Goal: Task Accomplishment & Management: Use online tool/utility

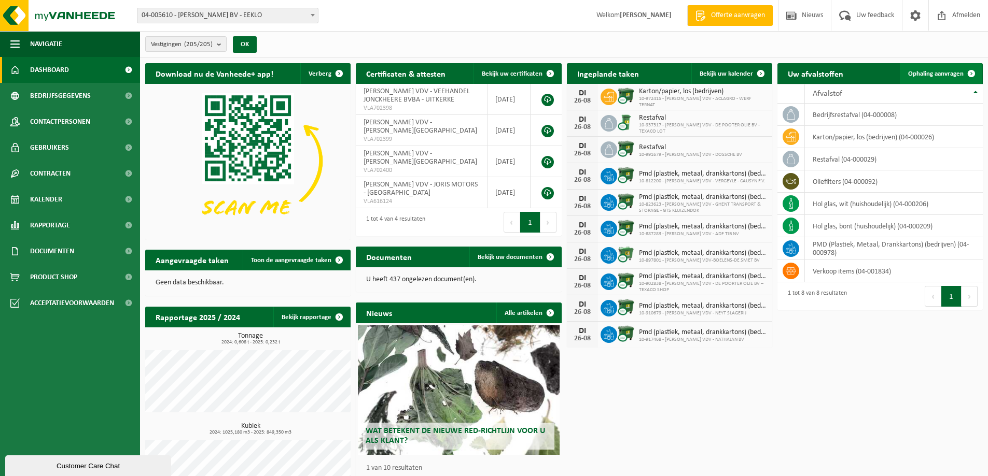
click at [692, 72] on span "Ophaling aanvragen" at bounding box center [935, 74] width 55 height 7
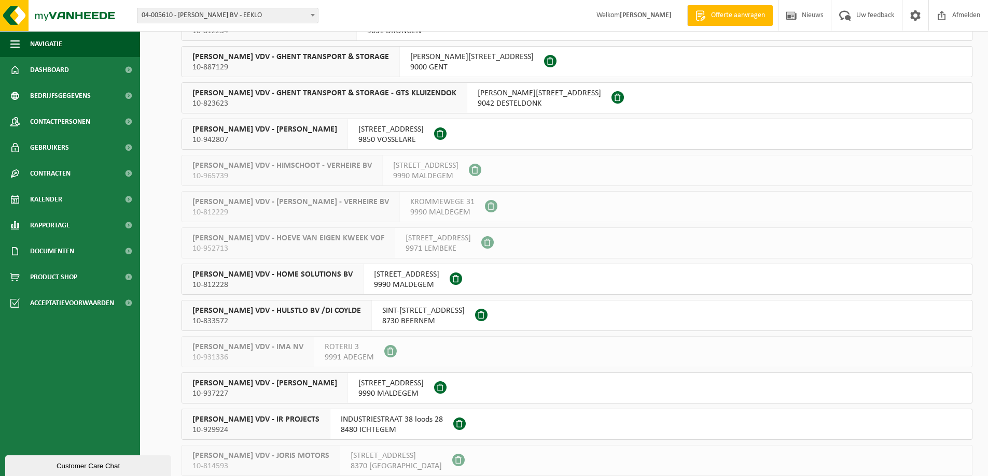
scroll to position [4491, 0]
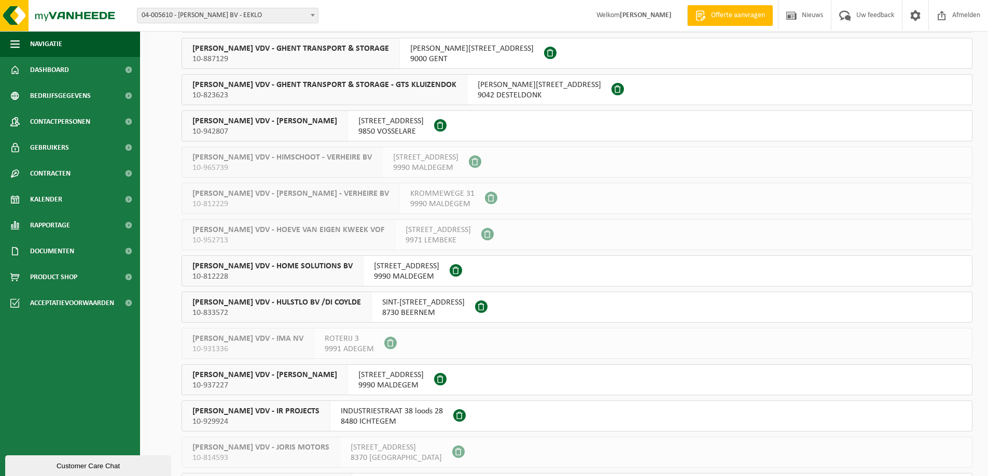
click at [323, 304] on div "ELIAS VDV - HULSTLO BV /DI COYLDE 10-833572" at bounding box center [277, 307] width 190 height 30
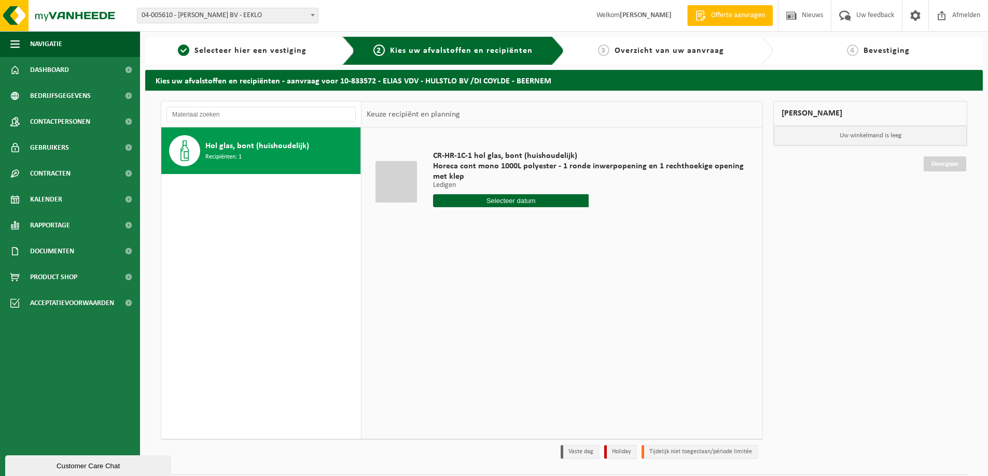
click at [547, 203] on input "text" at bounding box center [511, 200] width 156 height 13
click at [550, 224] on icon at bounding box center [550, 224] width 17 height 17
click at [461, 260] on div "2" at bounding box center [461, 259] width 18 height 17
type input "Van 2025-09-02"
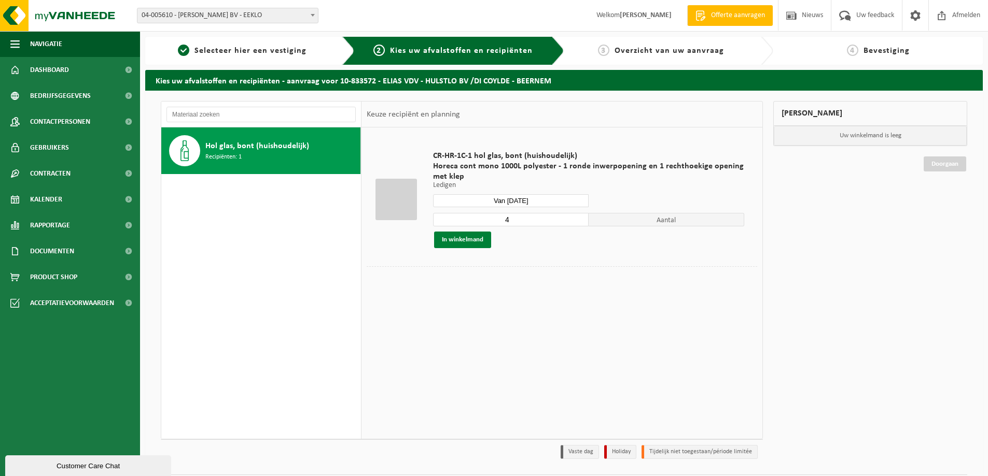
click at [474, 238] on button "In winkelmand" at bounding box center [462, 240] width 57 height 17
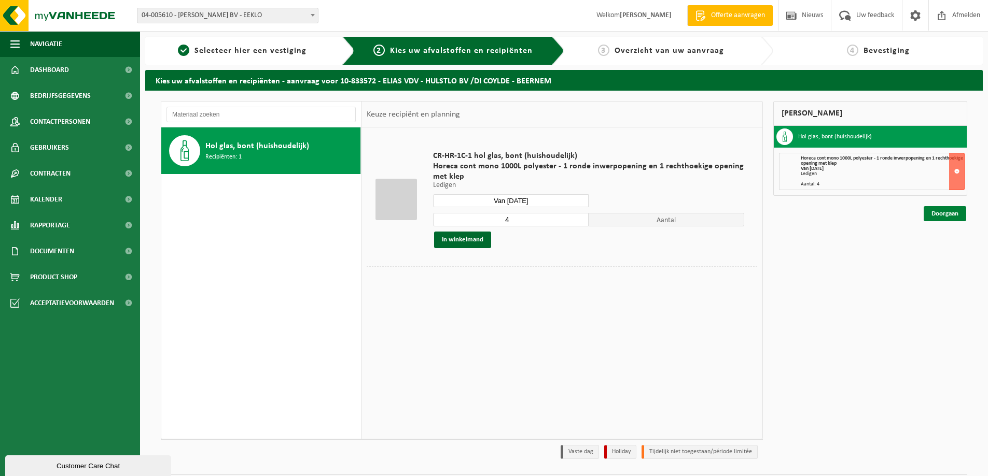
click at [951, 215] on link "Doorgaan" at bounding box center [944, 213] width 43 height 15
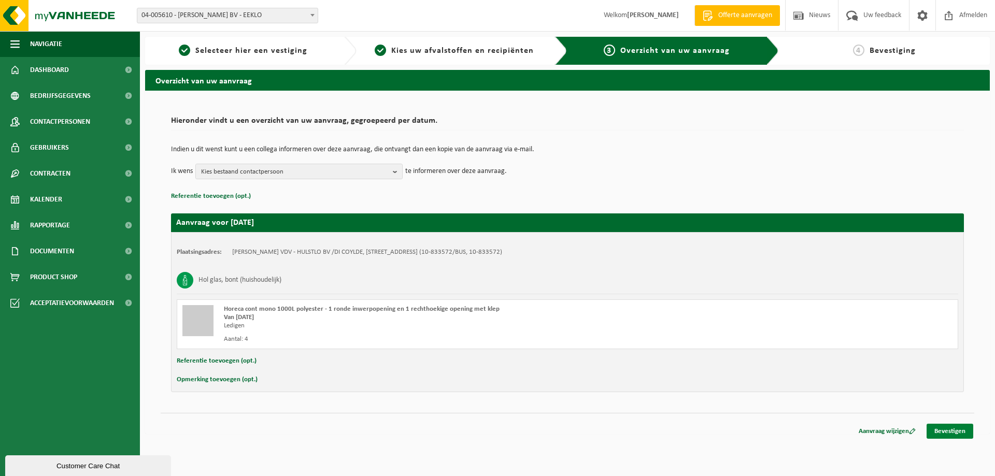
click at [939, 429] on link "Bevestigen" at bounding box center [950, 431] width 47 height 15
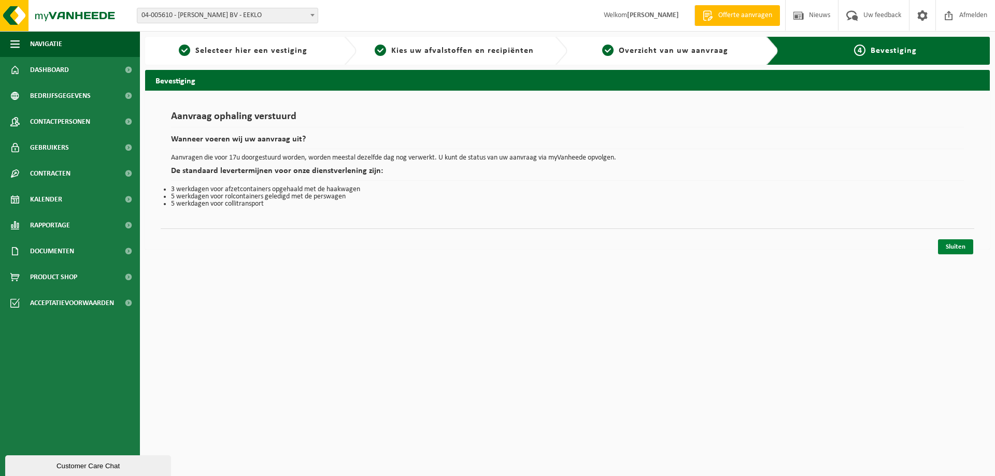
click at [945, 245] on link "Sluiten" at bounding box center [955, 247] width 35 height 15
